Goal: Task Accomplishment & Management: Use online tool/utility

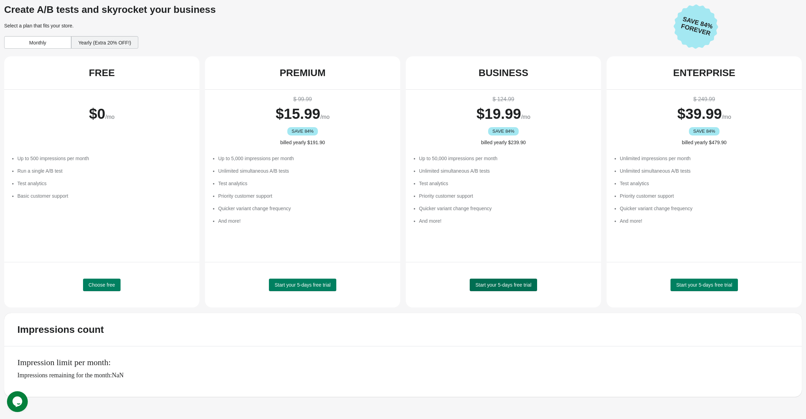
click at [488, 285] on span "Start your 5-days free trial" at bounding box center [503, 285] width 56 height 6
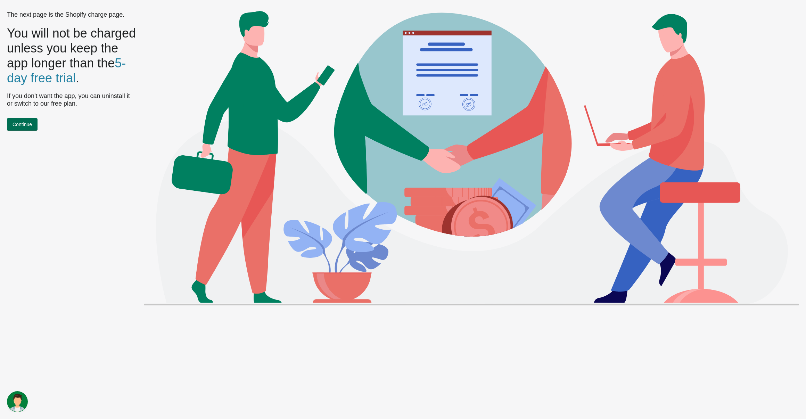
click at [25, 124] on span "Continue" at bounding box center [22, 125] width 19 height 6
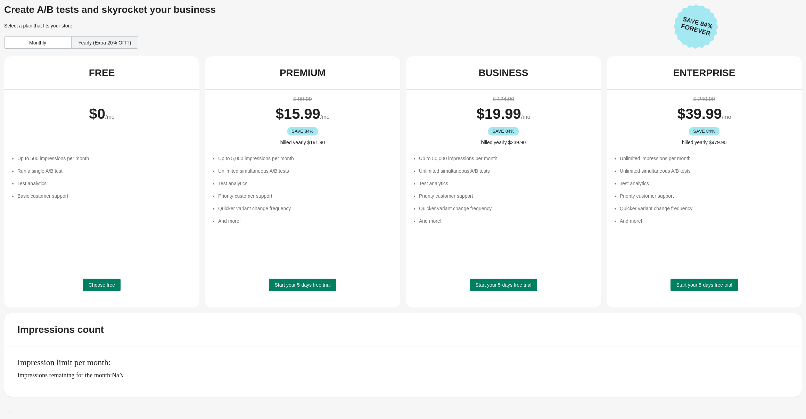
click at [47, 39] on div "Monthly" at bounding box center [37, 42] width 67 height 13
click at [484, 287] on span "Start your 5-days free trial" at bounding box center [503, 285] width 56 height 6
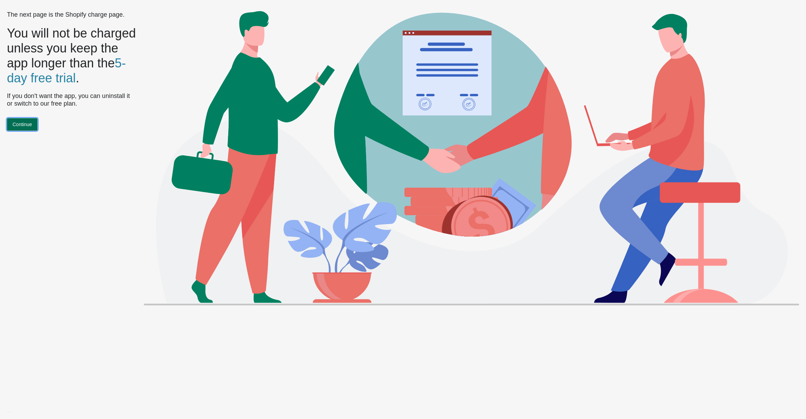
click at [24, 126] on span "Continue" at bounding box center [22, 125] width 19 height 6
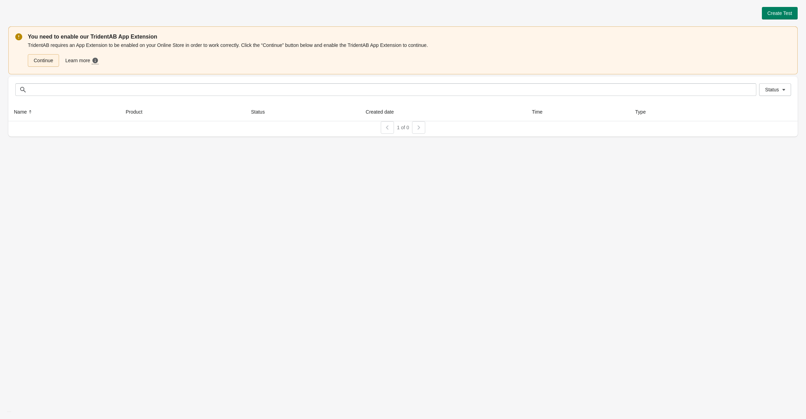
click at [50, 62] on link "Continue" at bounding box center [43, 60] width 31 height 13
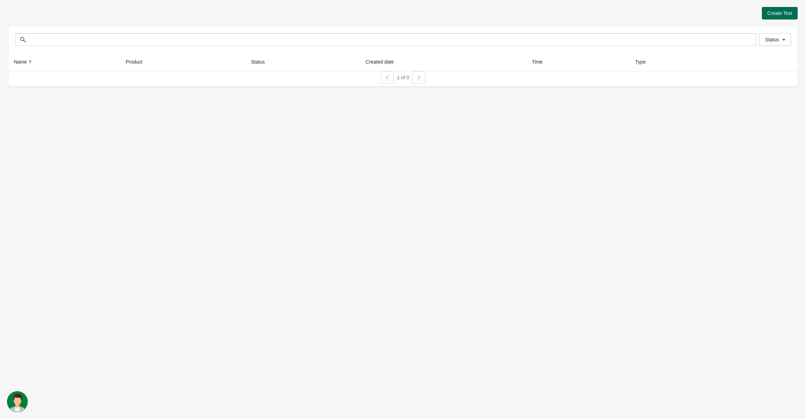
click at [770, 17] on button "Create Test" at bounding box center [780, 13] width 36 height 13
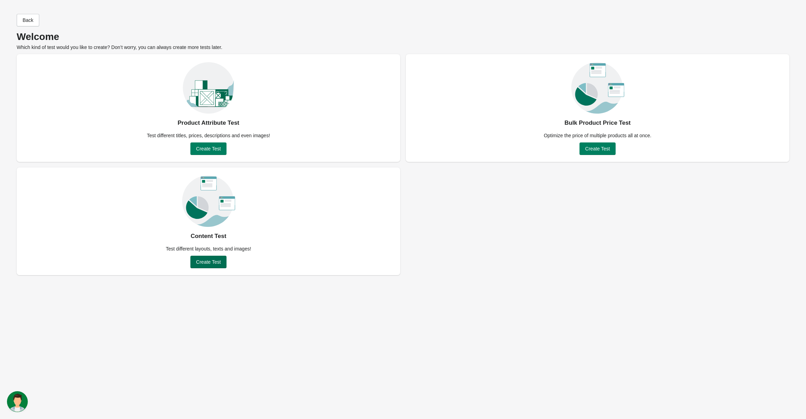
click at [203, 264] on span "Create Test" at bounding box center [208, 262] width 25 height 6
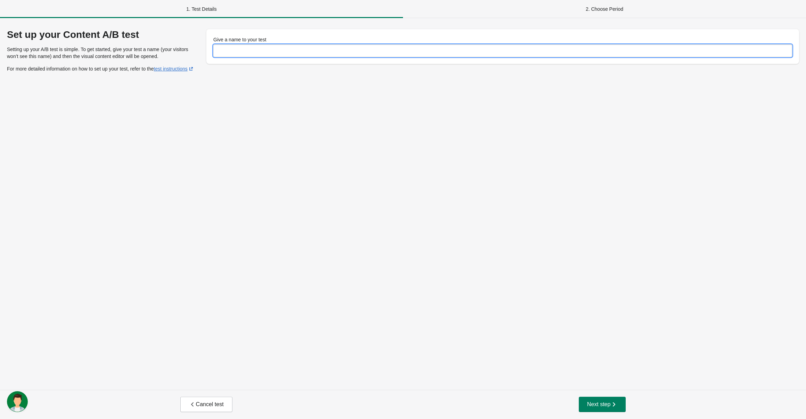
click at [243, 54] on input "Give a name to your test" at bounding box center [502, 50] width 579 height 13
type input "*********"
click at [597, 405] on span "Next step" at bounding box center [602, 404] width 31 height 7
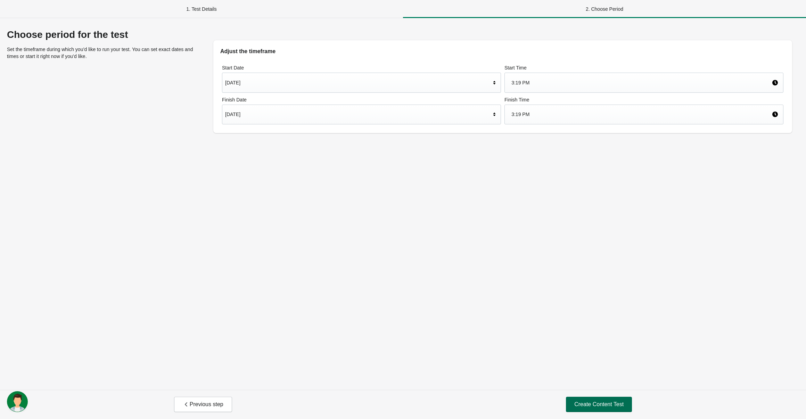
click at [596, 405] on span "Create Content Test" at bounding box center [599, 404] width 49 height 7
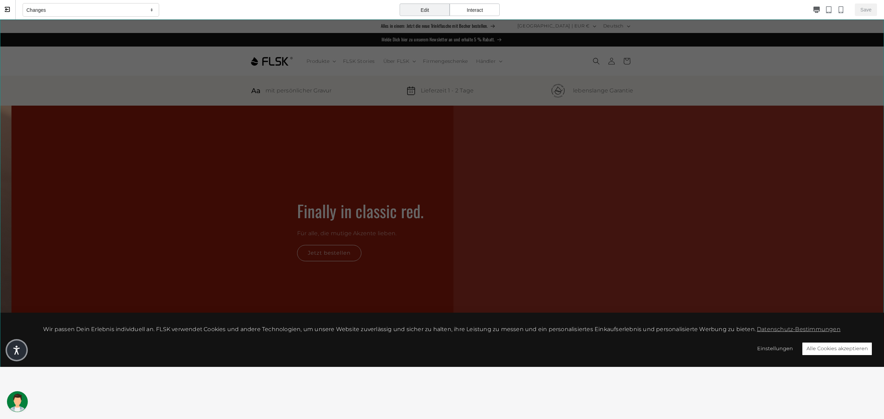
scroll to position [0, 874]
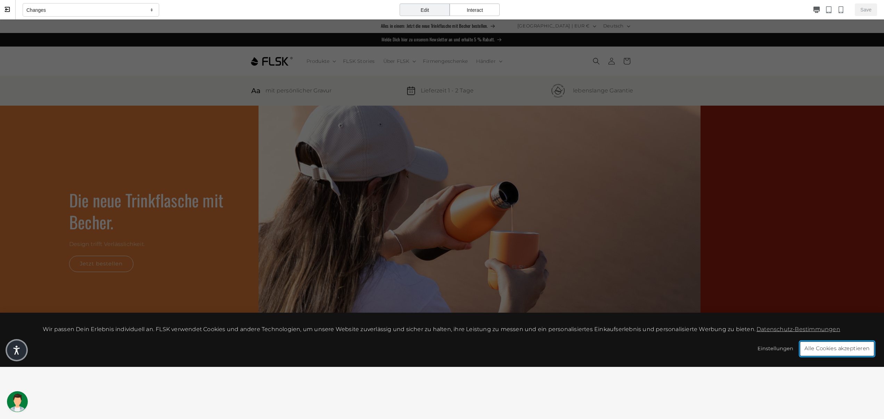
click at [806, 349] on button "Alle Cookies akzeptieren" at bounding box center [837, 349] width 74 height 15
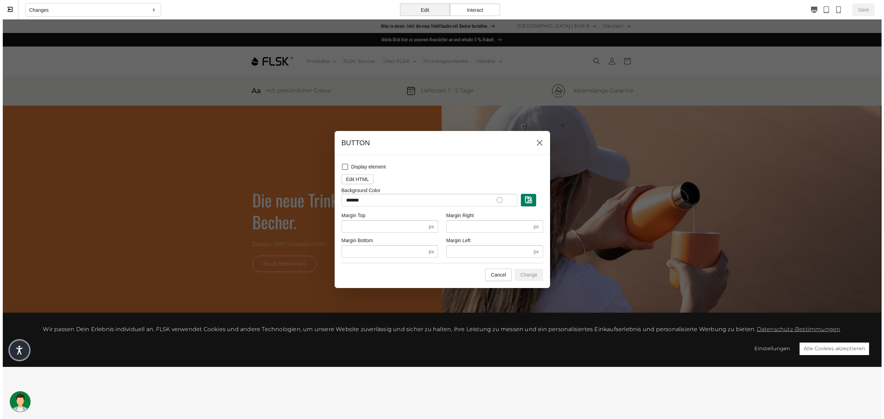
scroll to position [0, 0]
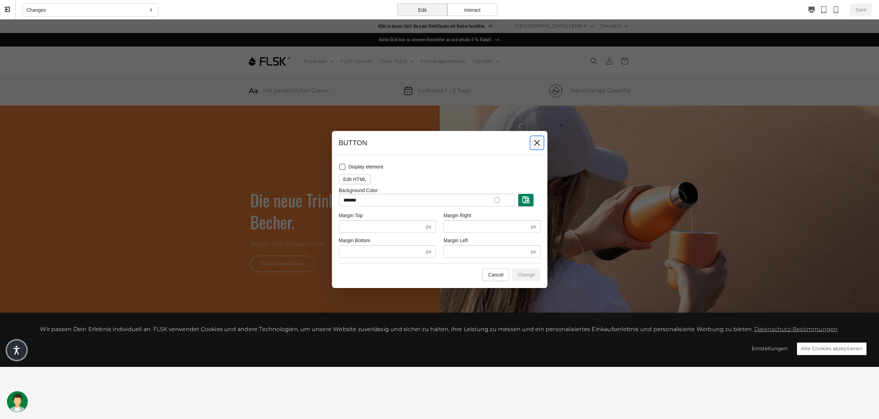
click at [538, 141] on icon at bounding box center [537, 143] width 6 height 6
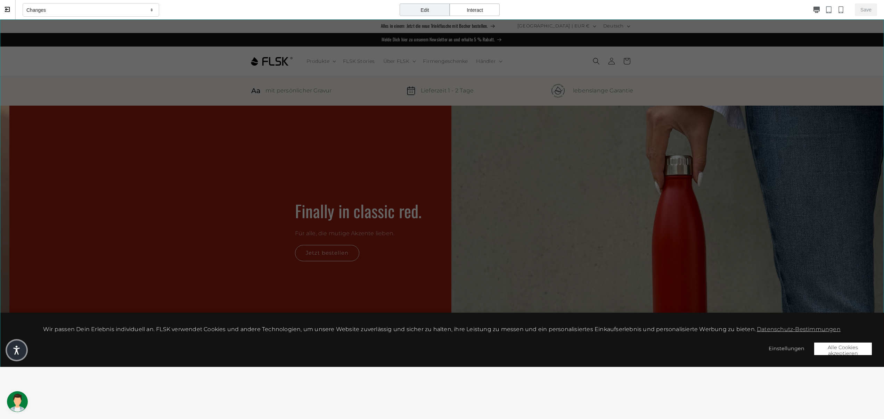
scroll to position [0, 879]
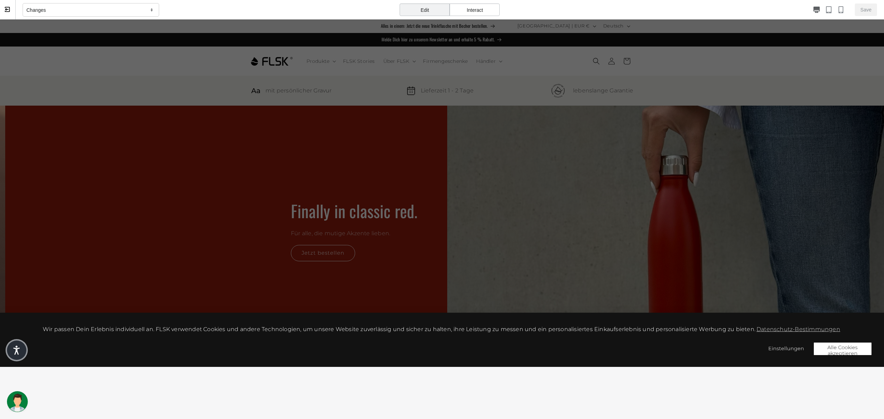
click at [481, 11] on div "Interact" at bounding box center [475, 9] width 50 height 13
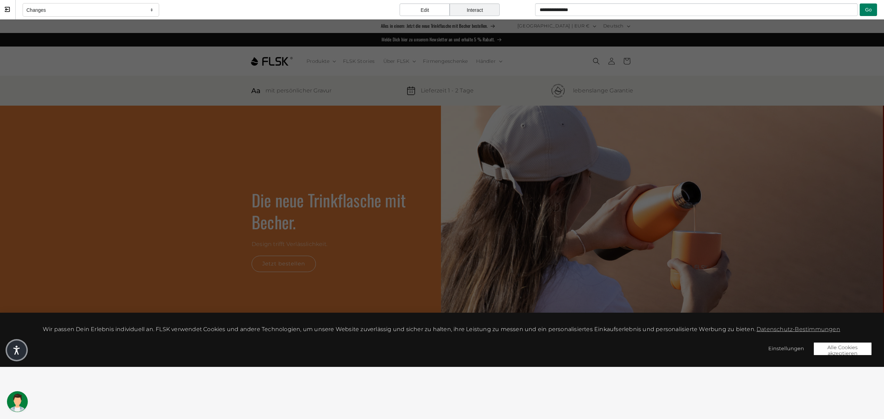
scroll to position [0, 0]
click at [151, 8] on icon at bounding box center [151, 10] width 7 height 6
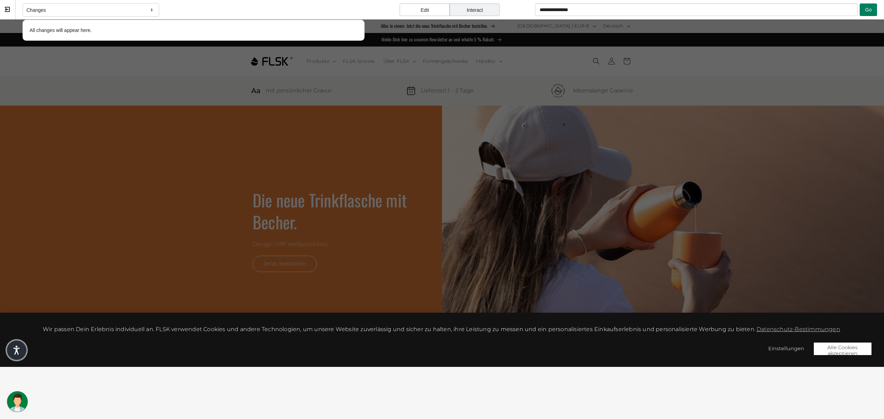
click at [151, 8] on icon at bounding box center [151, 10] width 7 height 6
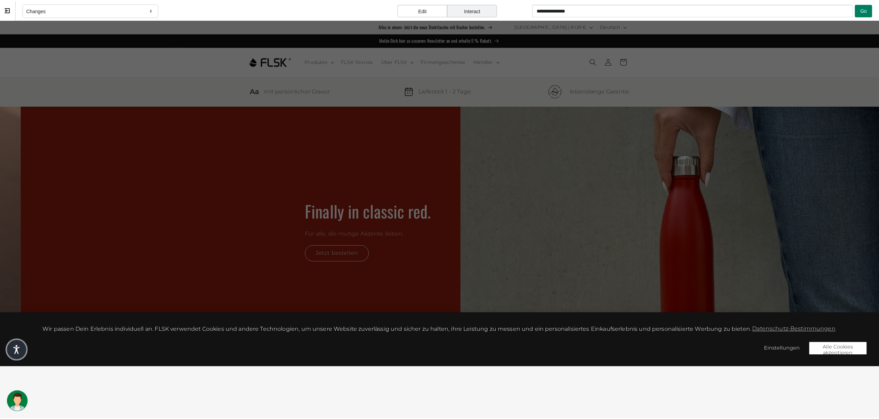
scroll to position [0, 879]
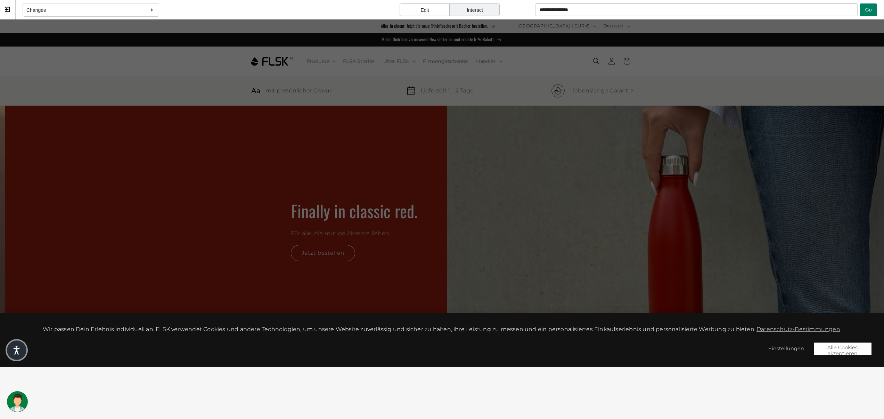
click at [474, 11] on div "Interact" at bounding box center [475, 9] width 50 height 13
click at [473, 11] on div "Interact" at bounding box center [475, 9] width 50 height 13
click at [806, 344] on button "Alle Cookies akzeptieren" at bounding box center [843, 349] width 63 height 15
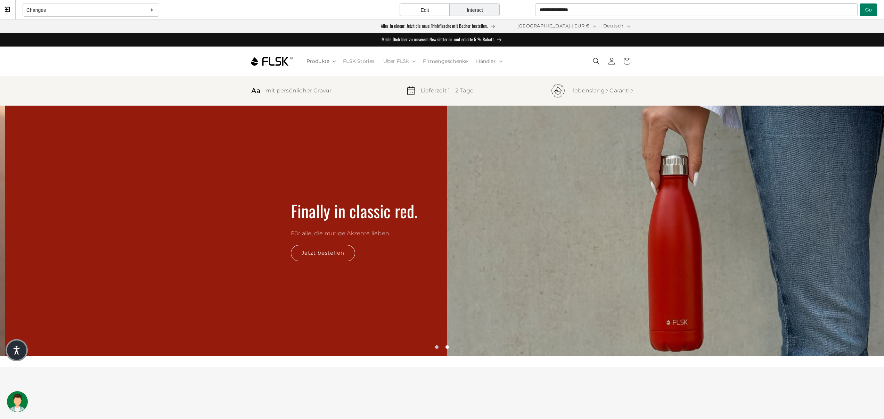
click at [311, 60] on span "Produkte" at bounding box center [318, 61] width 23 height 6
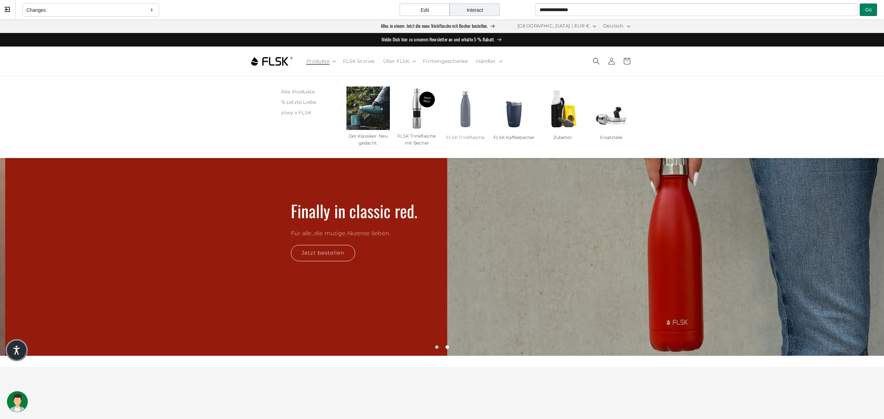
click at [461, 134] on link "FLSK Trinkflasche" at bounding box center [465, 137] width 38 height 7
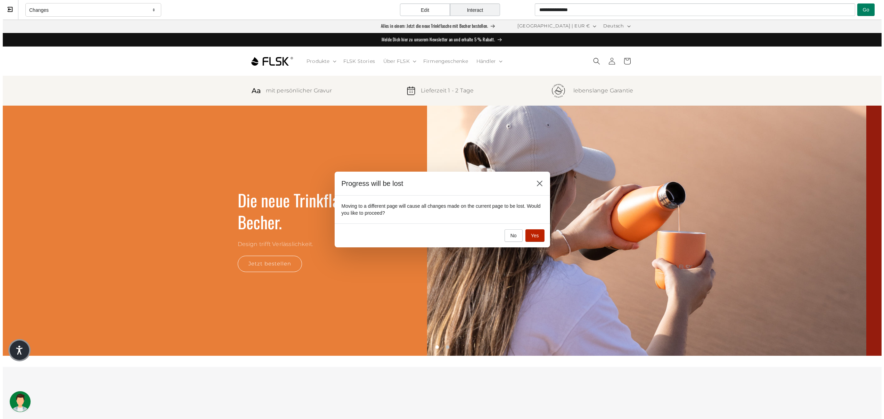
scroll to position [0, 0]
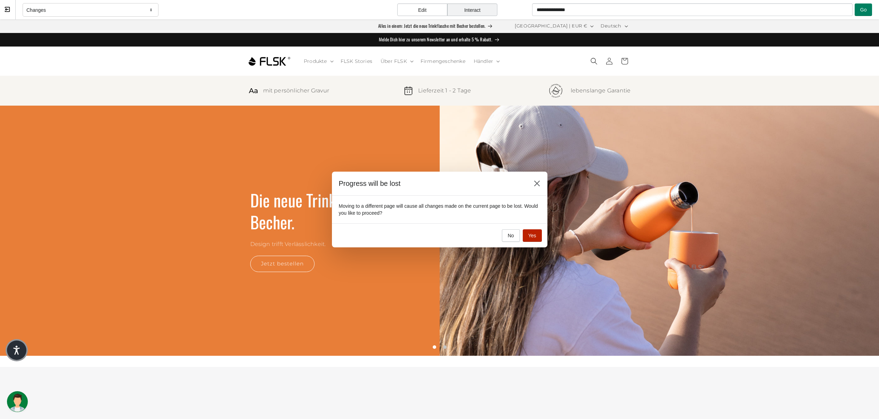
click at [538, 235] on button "Yes" at bounding box center [532, 235] width 19 height 13
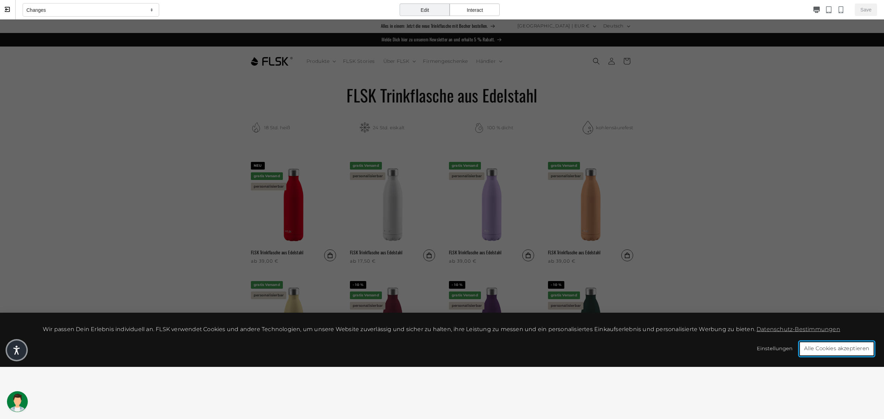
drag, startPoint x: 497, startPoint y: 196, endPoint x: 836, endPoint y: 351, distance: 373.3
click at [806, 352] on button "Alle Cookies akzeptieren" at bounding box center [836, 349] width 75 height 15
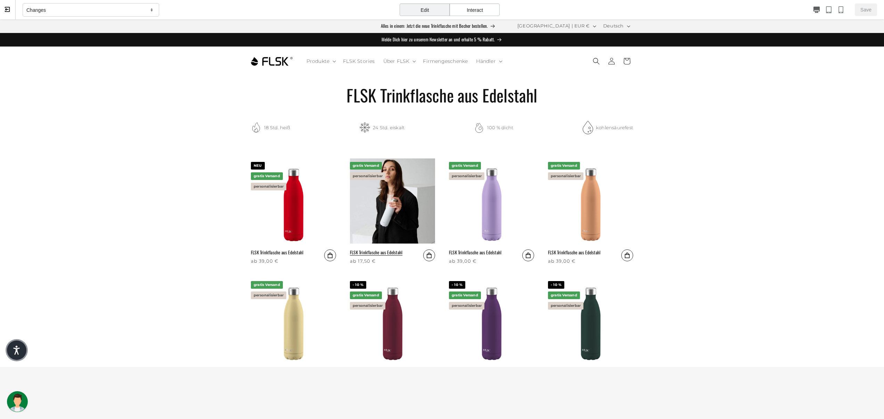
click at [402, 250] on link "FLSK Trinkflasche aus Edelstahl" at bounding box center [376, 253] width 52 height 6
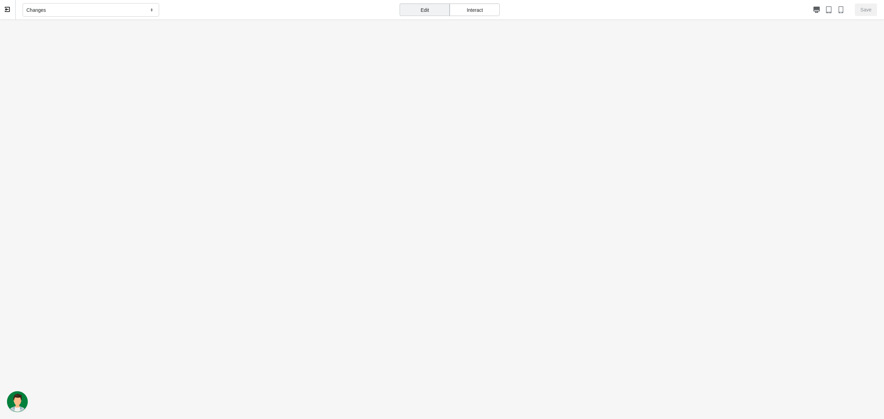
click at [484, 8] on div "Interact" at bounding box center [475, 9] width 50 height 13
click at [408, 8] on div "Edit" at bounding box center [425, 9] width 50 height 13
click at [473, 9] on div "Interact" at bounding box center [475, 9] width 50 height 13
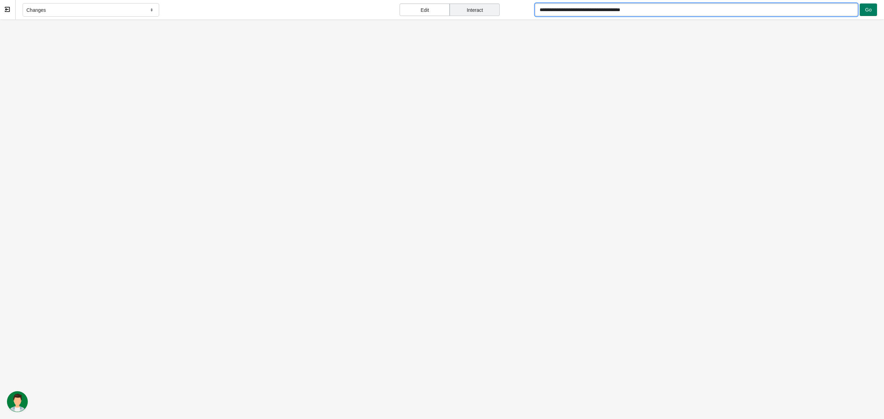
click at [563, 7] on input "**********" at bounding box center [696, 9] width 323 height 13
click at [586, 10] on input "**********" at bounding box center [696, 9] width 323 height 13
drag, startPoint x: 586, startPoint y: 10, endPoint x: 651, endPoint y: 11, distance: 64.3
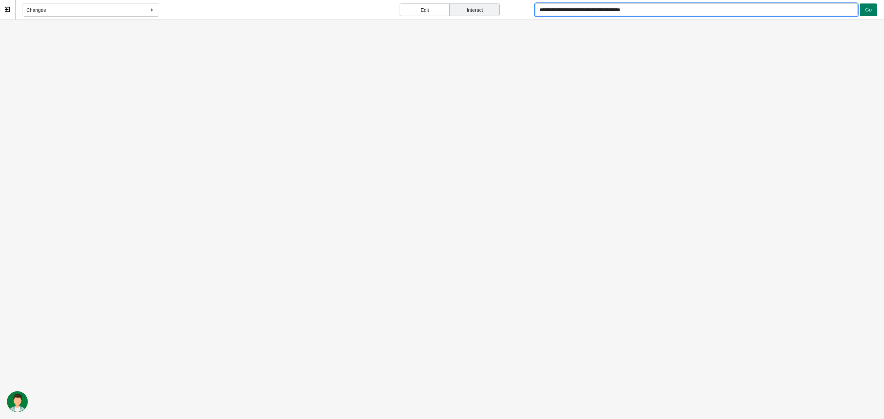
click at [651, 11] on input "**********" at bounding box center [696, 9] width 323 height 13
paste input "text"
type input "**********"
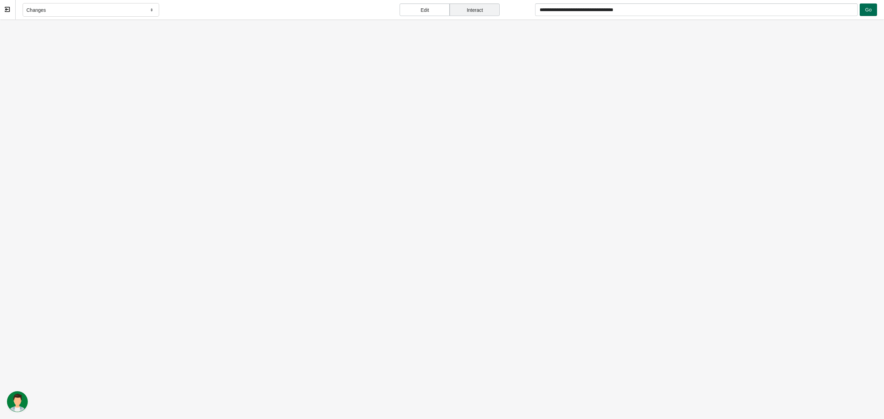
click at [806, 10] on span "Go" at bounding box center [868, 10] width 7 height 6
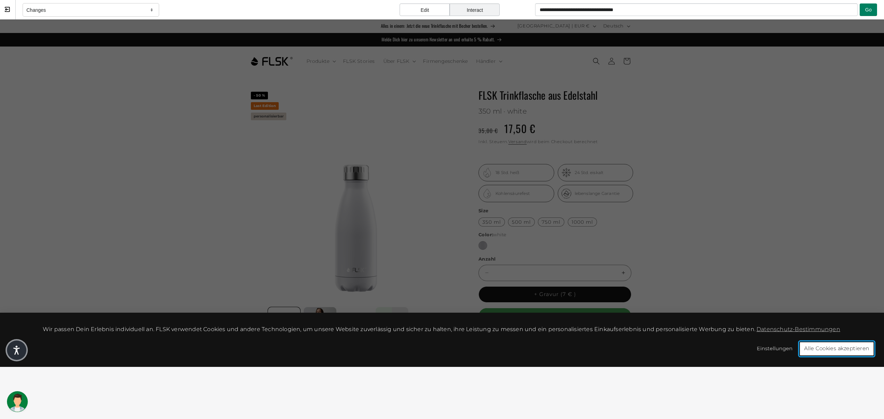
click at [806, 350] on button "Alle Cookies akzeptieren" at bounding box center [836, 349] width 75 height 15
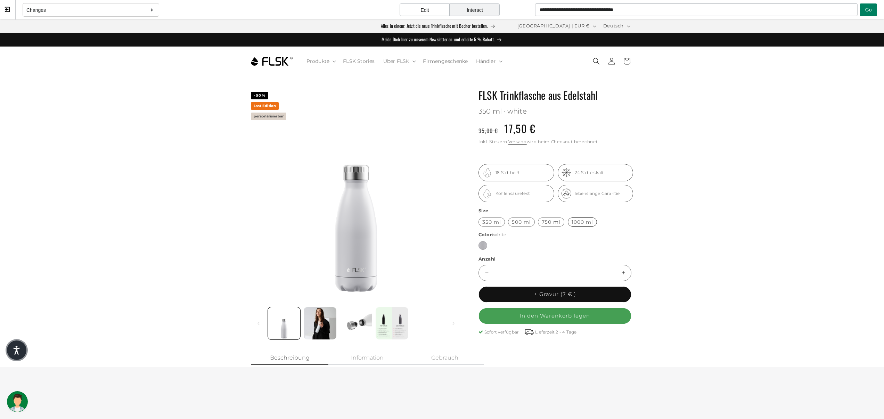
click at [576, 225] on label "1000 ml Variante ausverkauft oder nicht verfügbar" at bounding box center [582, 222] width 29 height 9
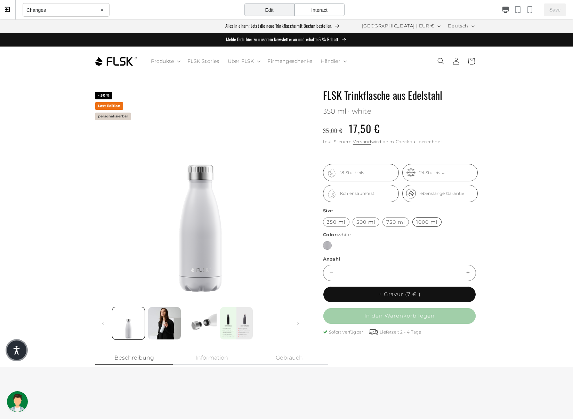
click at [417, 223] on label "1000 ml Variante ausverkauft oder nicht verfügbar" at bounding box center [426, 222] width 29 height 9
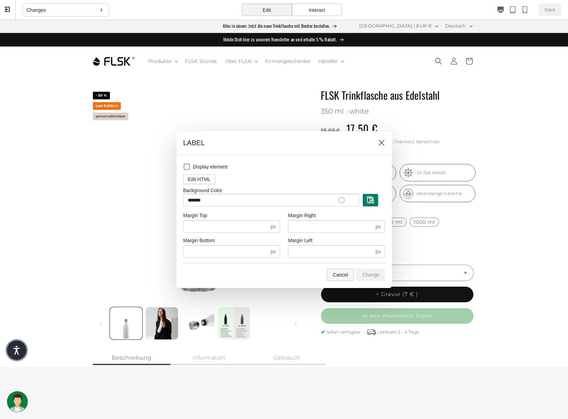
click at [339, 272] on span "Cancel" at bounding box center [340, 275] width 15 height 6
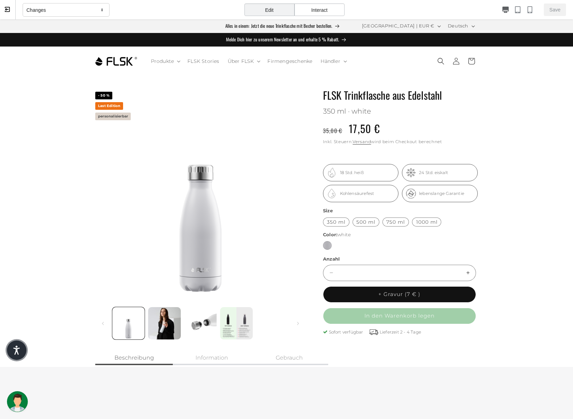
click at [320, 9] on div "Interact" at bounding box center [319, 9] width 50 height 13
click at [412, 224] on label "1000 ml Variante ausverkauft oder nicht verfügbar" at bounding box center [426, 222] width 29 height 9
click at [388, 221] on label "750 ml Variante ausverkauft oder nicht verfügbar" at bounding box center [395, 222] width 26 height 9
click at [412, 225] on label "1000 ml Variante ausverkauft oder nicht verfügbar" at bounding box center [426, 222] width 29 height 9
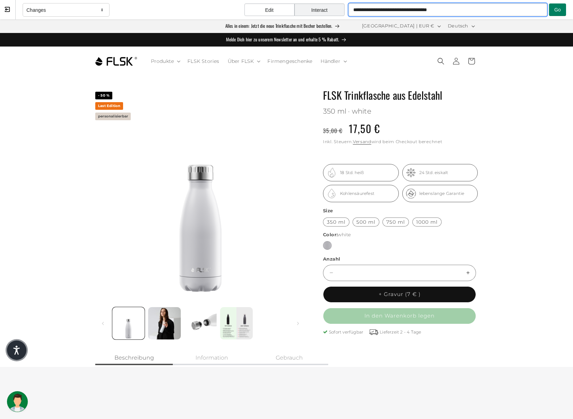
click at [463, 10] on input "**********" at bounding box center [448, 9] width 198 height 13
type input "**********"
click at [556, 9] on span "Go" at bounding box center [557, 10] width 7 height 6
click at [554, 8] on span "Go" at bounding box center [557, 10] width 7 height 6
click at [384, 220] on label "750 ml Variante ausverkauft oder nicht verfügbar" at bounding box center [395, 222] width 26 height 9
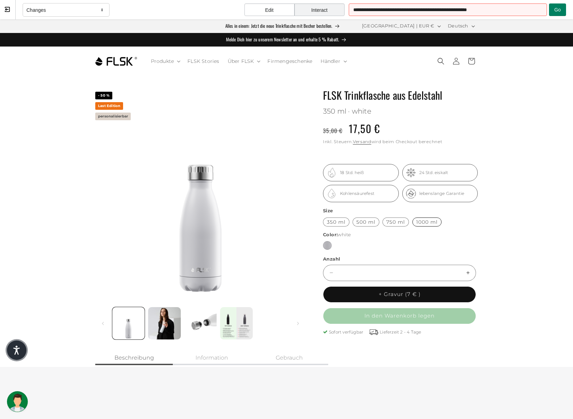
click at [413, 222] on label "1000 ml Variante ausverkauft oder nicht verfügbar" at bounding box center [426, 222] width 29 height 9
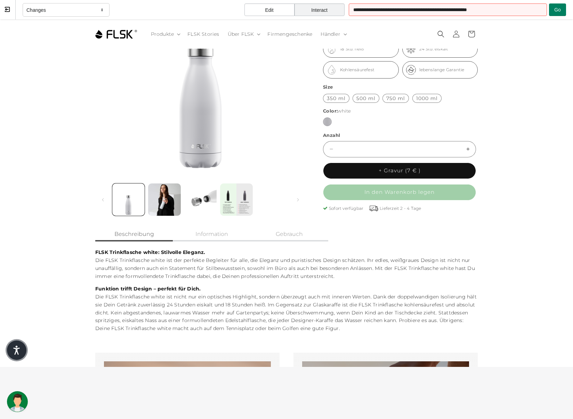
scroll to position [52, 0]
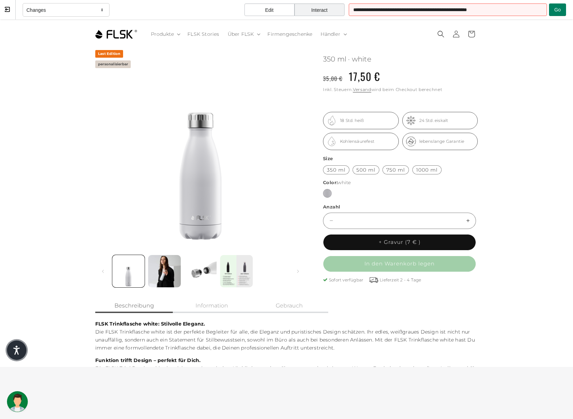
click at [281, 11] on div "Edit" at bounding box center [269, 9] width 50 height 13
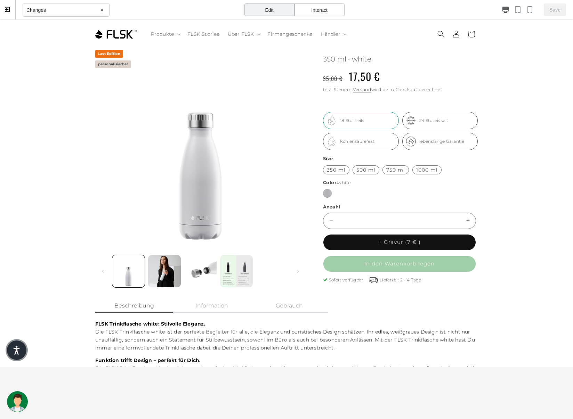
click at [384, 121] on div ".hot1{fill:none;stroke:#000000;stroke-width:3;stroke-miterlimit:10;} 18 Std. he…" at bounding box center [361, 120] width 76 height 17
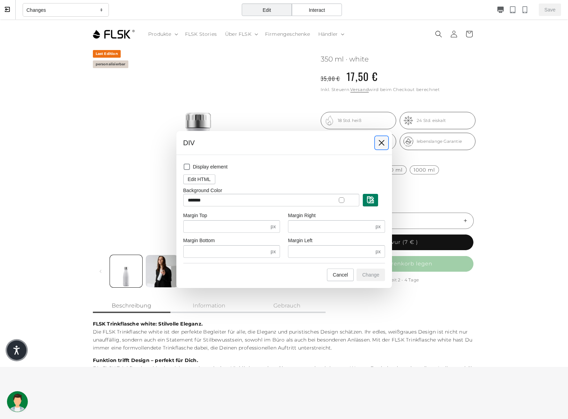
click at [377, 147] on button at bounding box center [381, 143] width 13 height 13
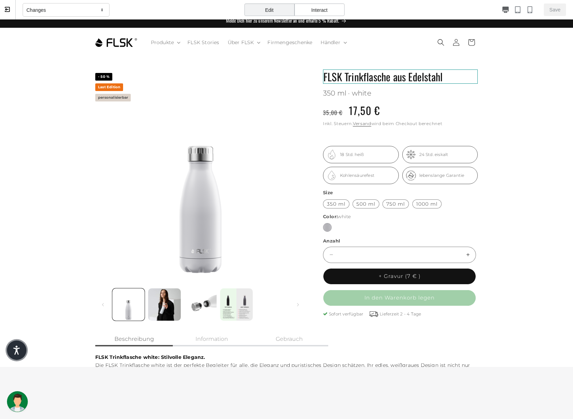
scroll to position [0, 0]
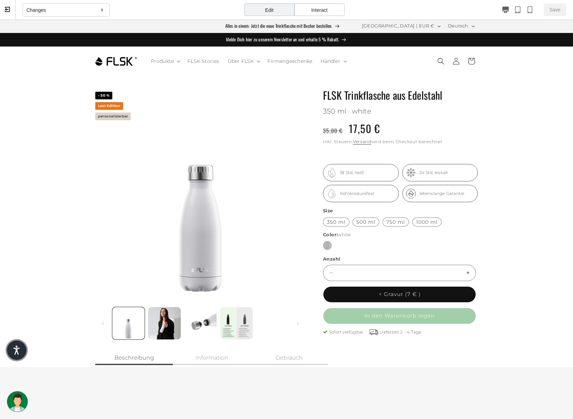
click at [305, 10] on div "Interact" at bounding box center [319, 9] width 50 height 13
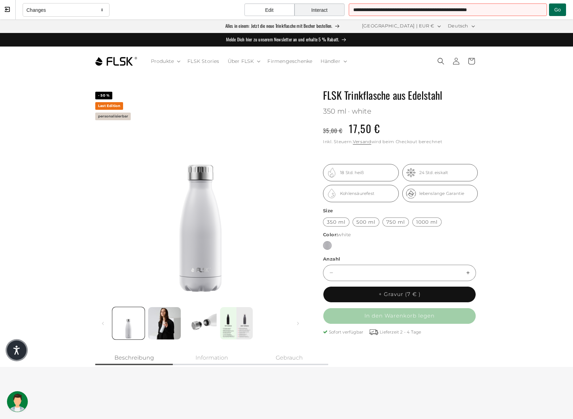
click at [555, 7] on span "Go" at bounding box center [557, 10] width 7 height 6
drag, startPoint x: 443, startPoint y: 7, endPoint x: 552, endPoint y: 13, distance: 108.6
click at [552, 13] on div "**********" at bounding box center [457, 9] width 217 height 13
type input "**********"
click at [562, 8] on button "Go" at bounding box center [557, 9] width 17 height 13
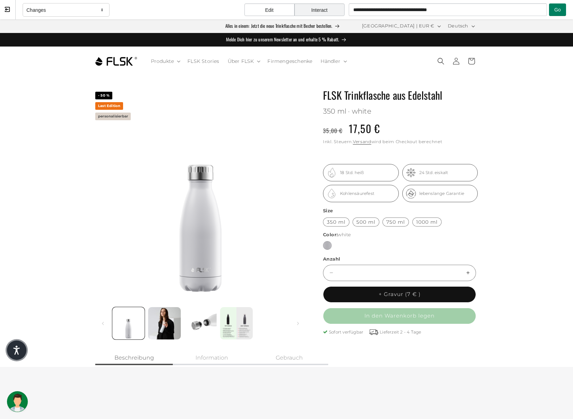
click at [279, 11] on div "Edit" at bounding box center [269, 9] width 50 height 13
click at [310, 12] on div "Interact" at bounding box center [319, 9] width 50 height 13
click at [392, 221] on label "750 ml Variante ausverkauft oder nicht verfügbar" at bounding box center [395, 222] width 26 height 9
click at [412, 225] on label "1000 ml Variante ausverkauft oder nicht verfügbar" at bounding box center [426, 222] width 29 height 9
click at [4, 13] on button at bounding box center [8, 9] width 16 height 19
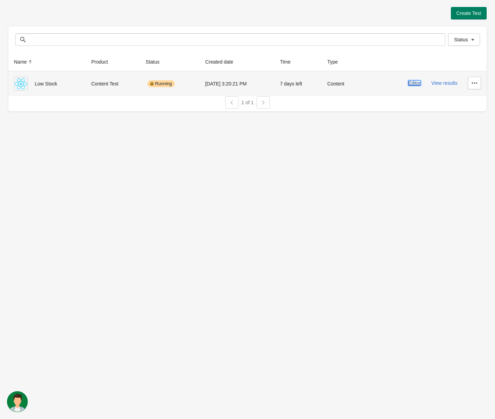
click at [413, 81] on button "Editor" at bounding box center [414, 83] width 13 height 6
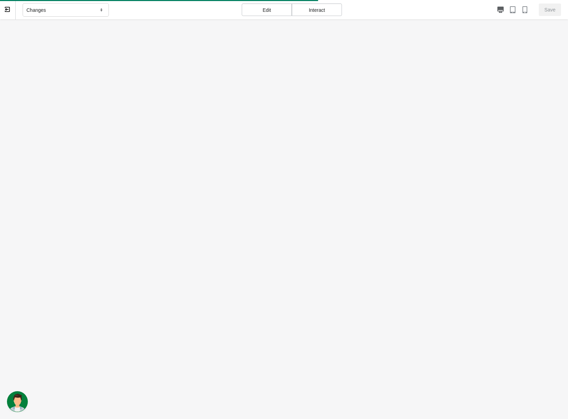
click at [322, 8] on div "Interact" at bounding box center [317, 9] width 50 height 13
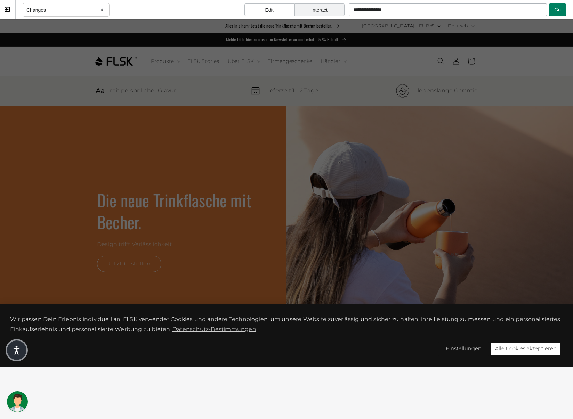
click at [330, 15] on div "Interact" at bounding box center [319, 9] width 50 height 13
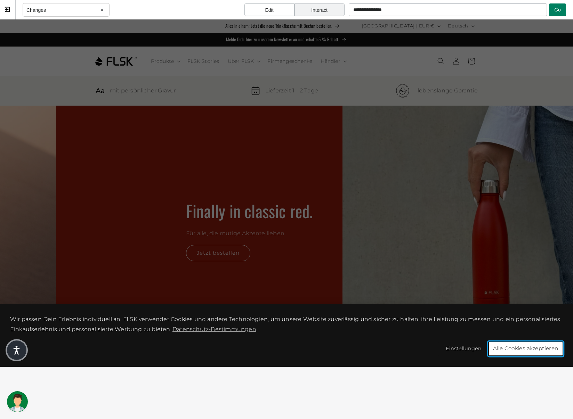
click at [534, 348] on button "Alle Cookies akzeptieren" at bounding box center [525, 349] width 75 height 15
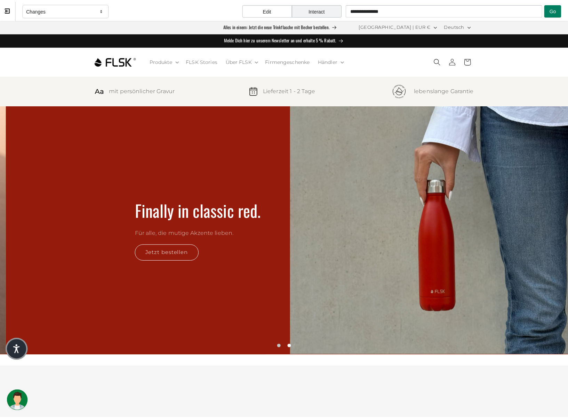
scroll to position [0, 568]
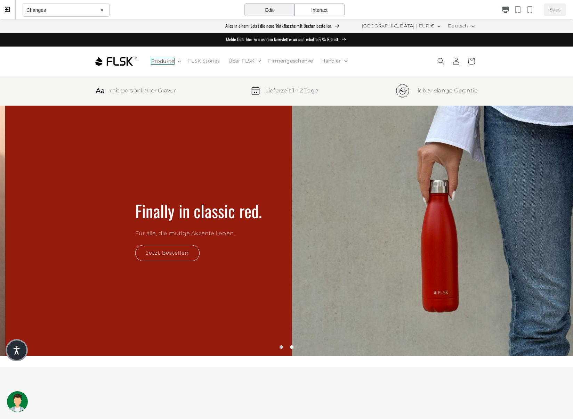
click at [167, 64] on span "Produkte" at bounding box center [163, 61] width 24 height 7
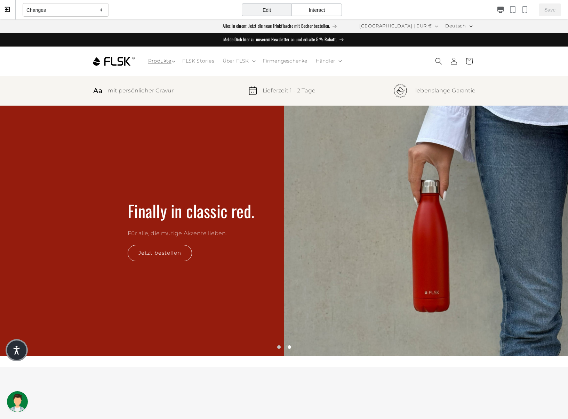
scroll to position [0, 562]
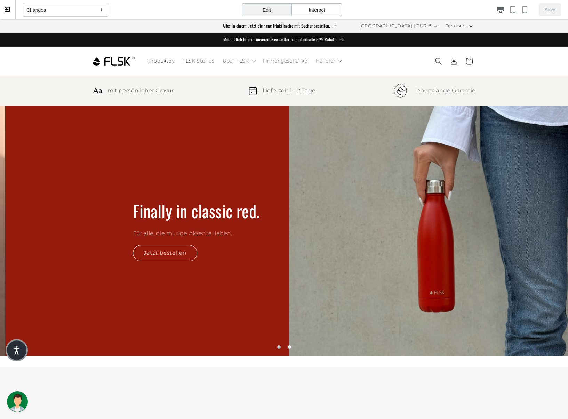
select select "**********"
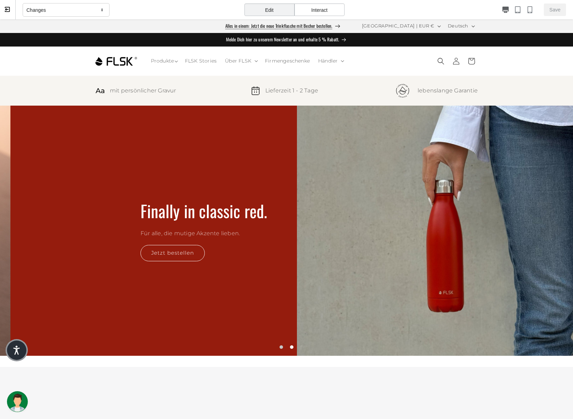
scroll to position [0, 568]
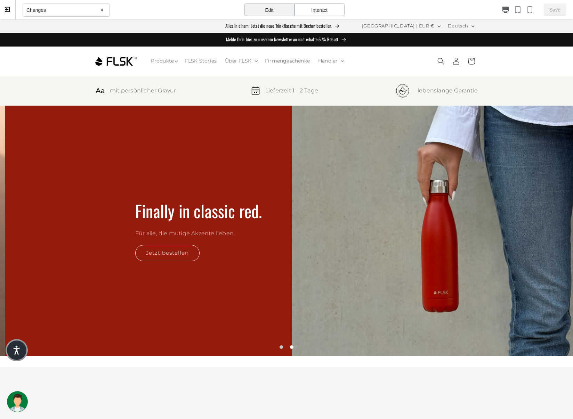
click at [323, 9] on div "Interact" at bounding box center [319, 9] width 50 height 13
click at [163, 62] on span "Produkte" at bounding box center [161, 61] width 21 height 7
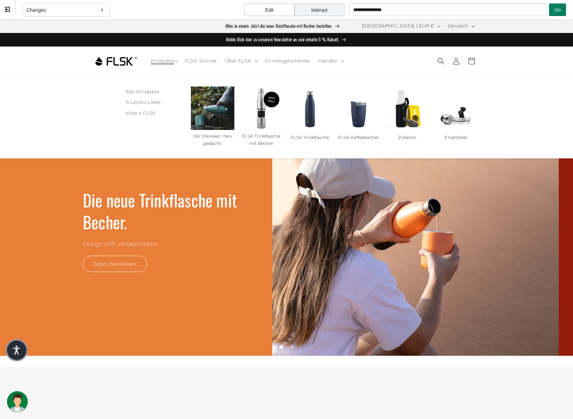
scroll to position [0, 0]
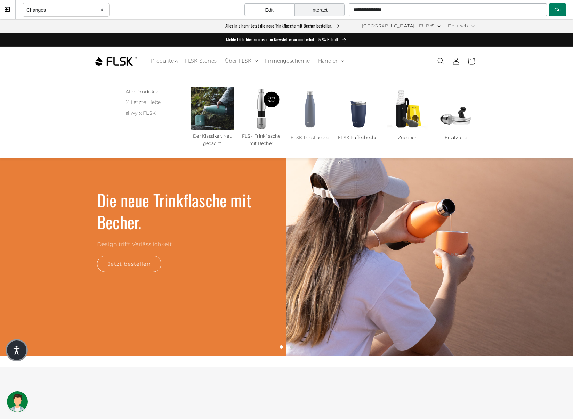
click at [307, 134] on link "FLSK Trinkflasche" at bounding box center [310, 137] width 38 height 7
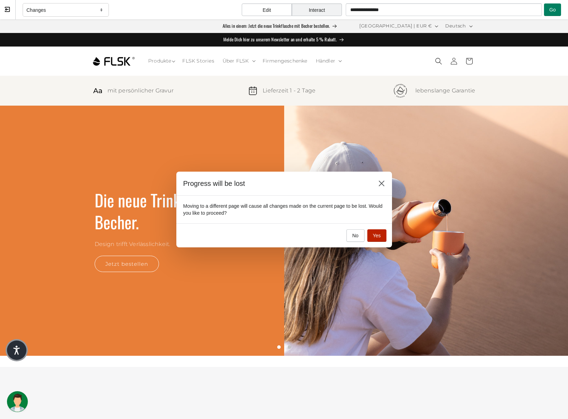
click at [376, 231] on button "Yes" at bounding box center [376, 235] width 19 height 13
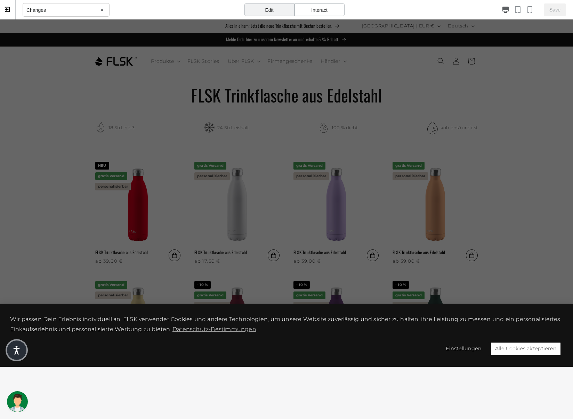
click at [330, 10] on div "Interact" at bounding box center [319, 9] width 50 height 13
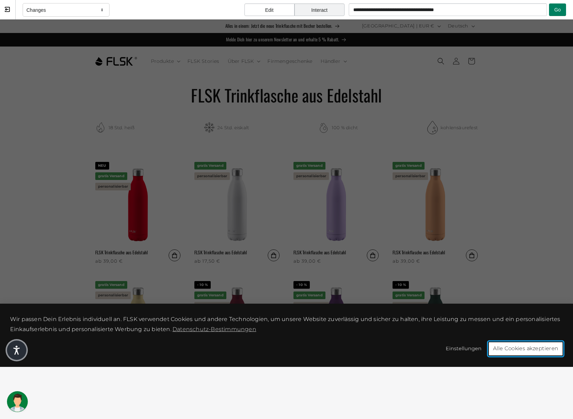
click at [535, 345] on button "Alle Cookies akzeptieren" at bounding box center [525, 349] width 75 height 15
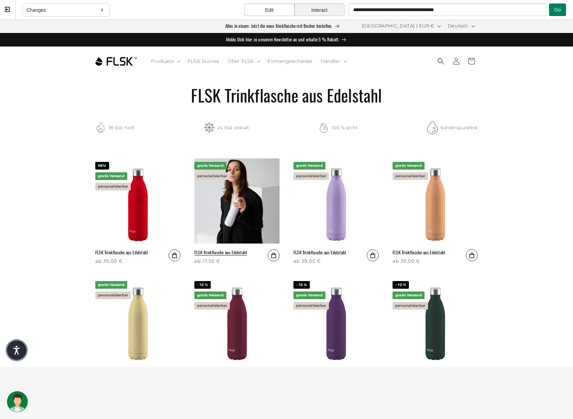
click at [234, 250] on link "FLSK Trinkflasche aus Edelstahl" at bounding box center [220, 253] width 52 height 6
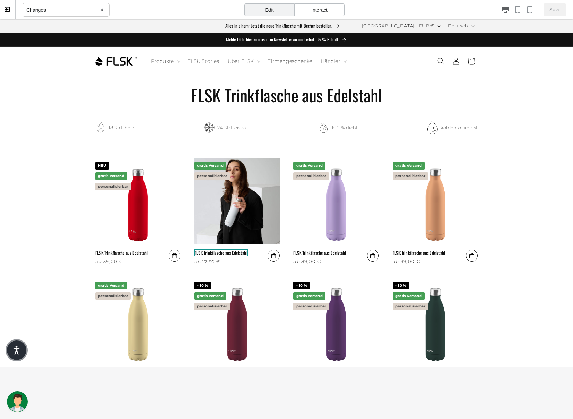
click at [247, 250] on link "FLSK Trinkflasche aus Edelstahl" at bounding box center [220, 253] width 53 height 7
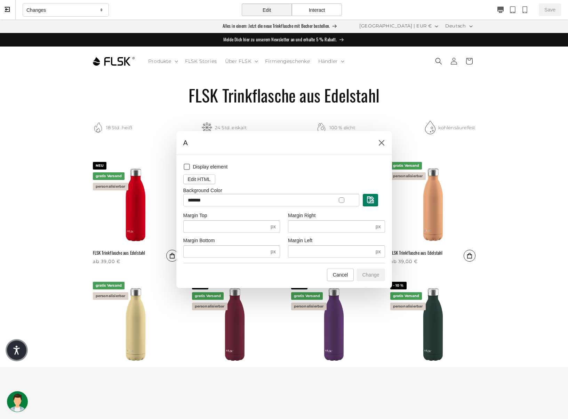
click at [315, 13] on div at bounding box center [284, 209] width 568 height 419
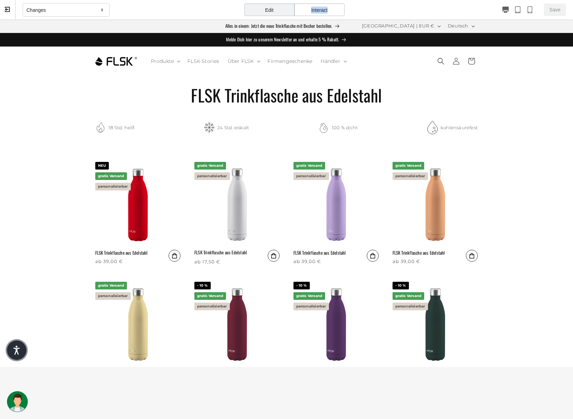
click at [315, 13] on div "Interact" at bounding box center [319, 9] width 50 height 13
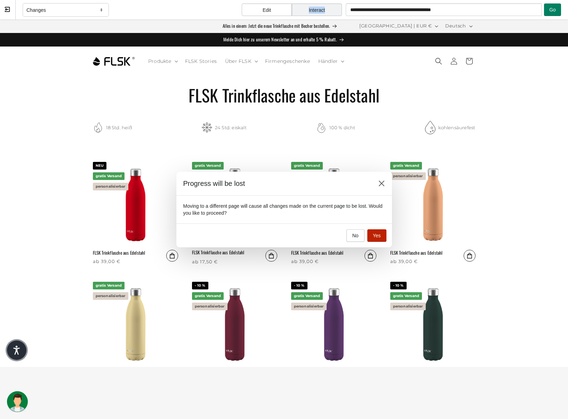
click at [374, 241] on button "Yes" at bounding box center [376, 235] width 19 height 13
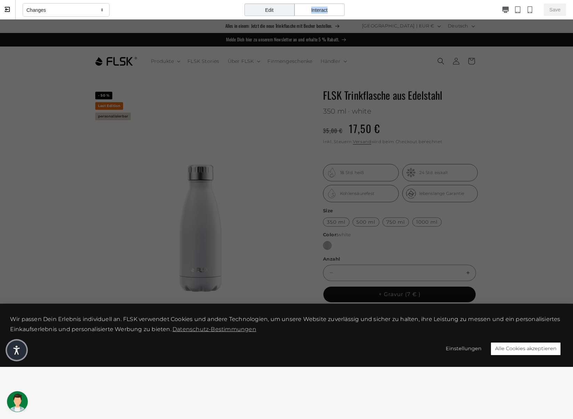
click at [320, 10] on div "Interact" at bounding box center [319, 9] width 50 height 13
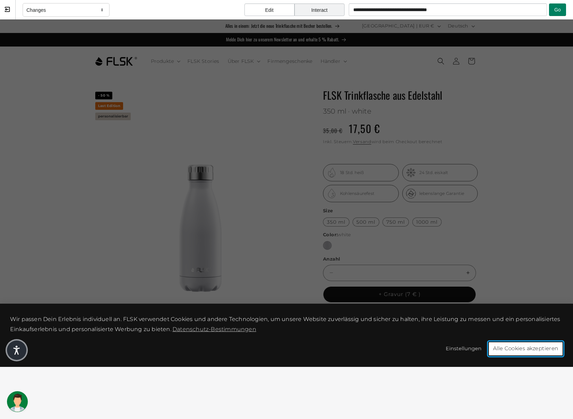
drag, startPoint x: 528, startPoint y: 348, endPoint x: 520, endPoint y: 340, distance: 10.6
click at [528, 348] on button "Alle Cookies akzeptieren" at bounding box center [525, 349] width 75 height 15
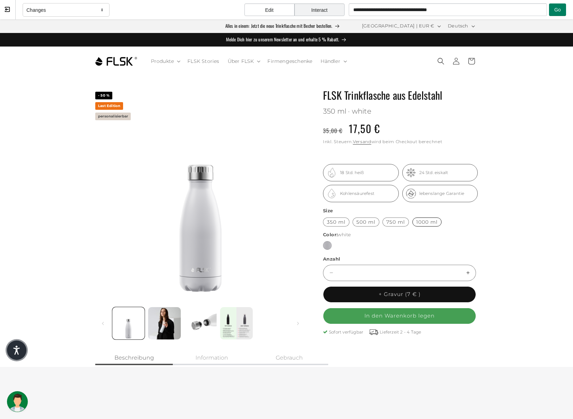
click at [412, 226] on label "1000 ml Variante ausverkauft oder nicht verfügbar" at bounding box center [426, 222] width 29 height 9
